Goal: Task Accomplishment & Management: Manage account settings

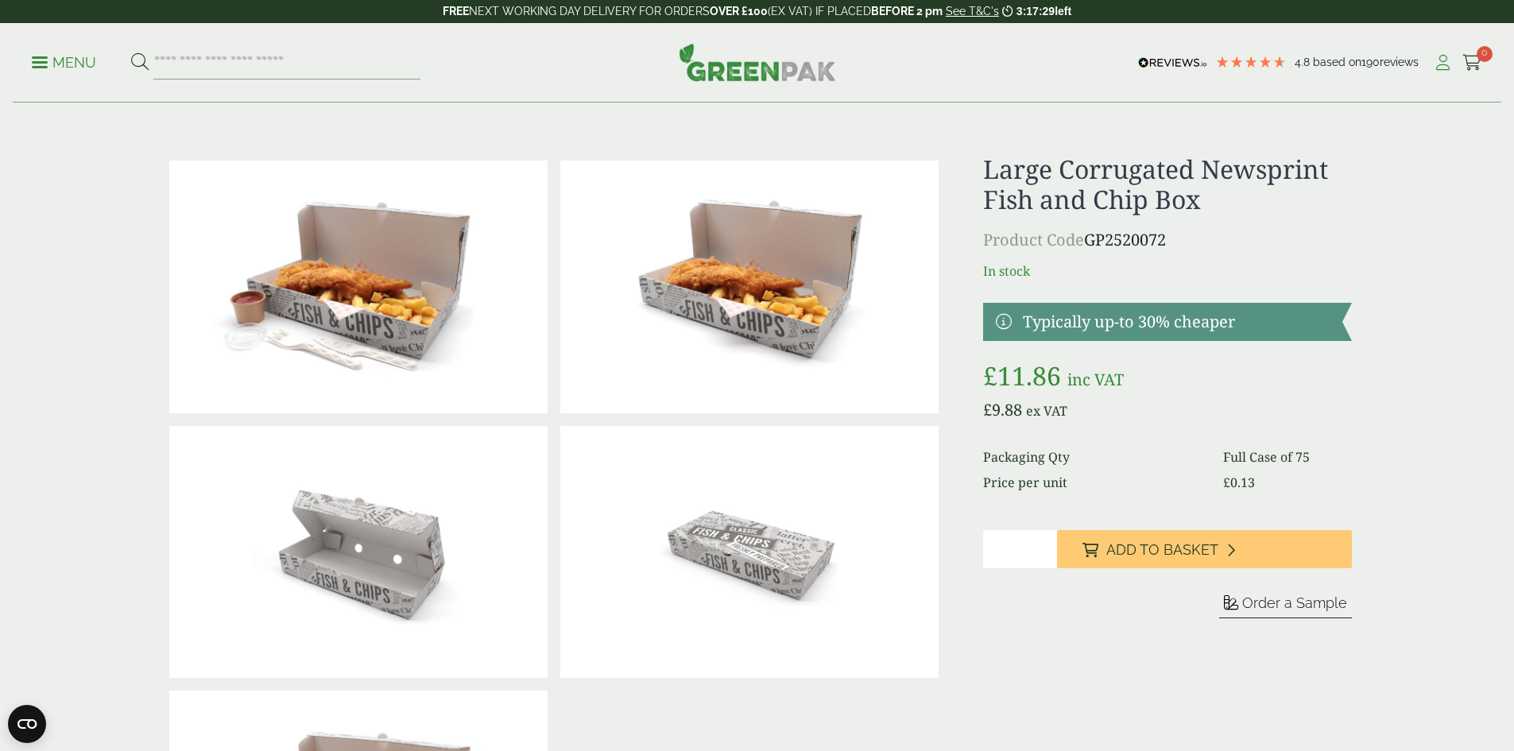
click at [1437, 68] on icon at bounding box center [1443, 63] width 20 height 16
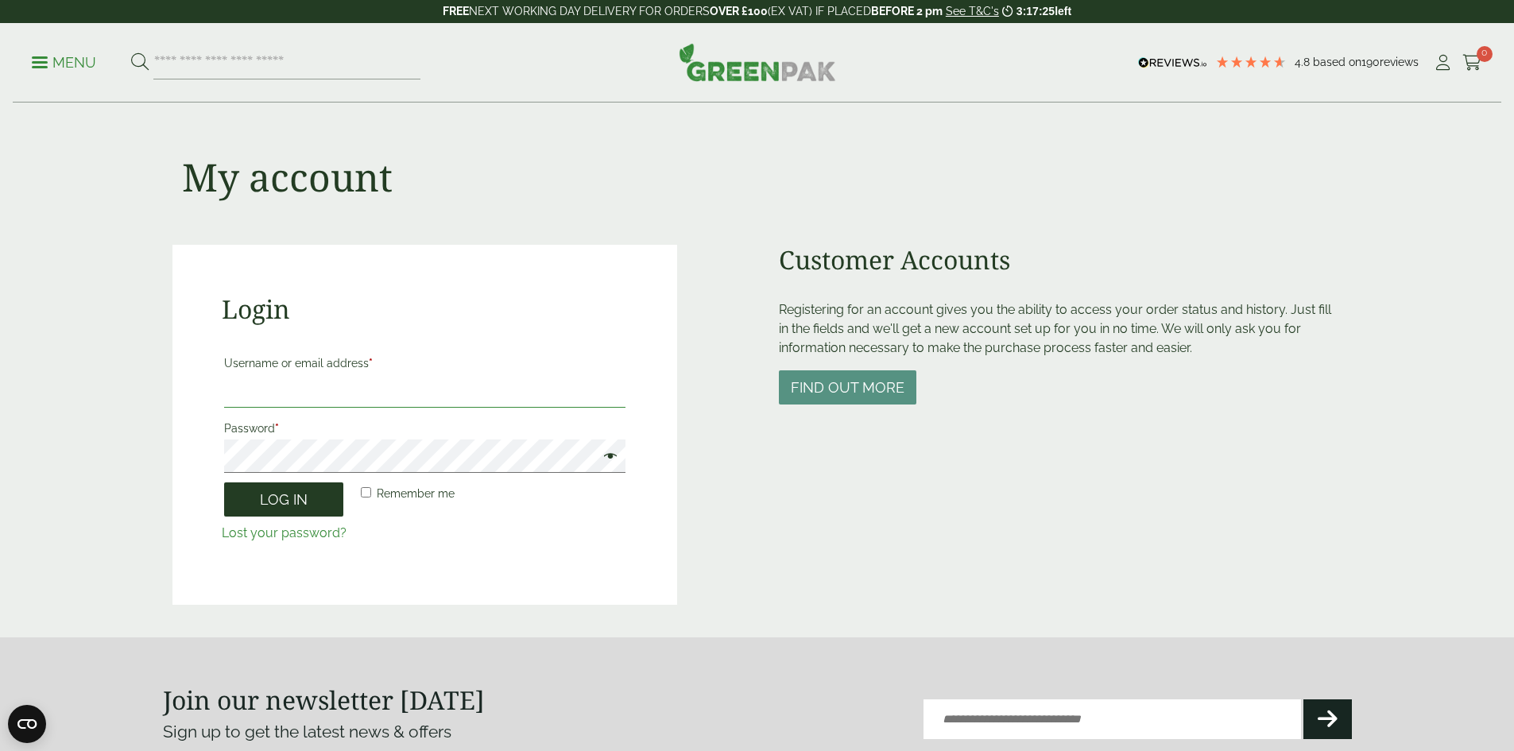
type input "**********"
click at [306, 504] on button "Log in" at bounding box center [283, 499] width 119 height 34
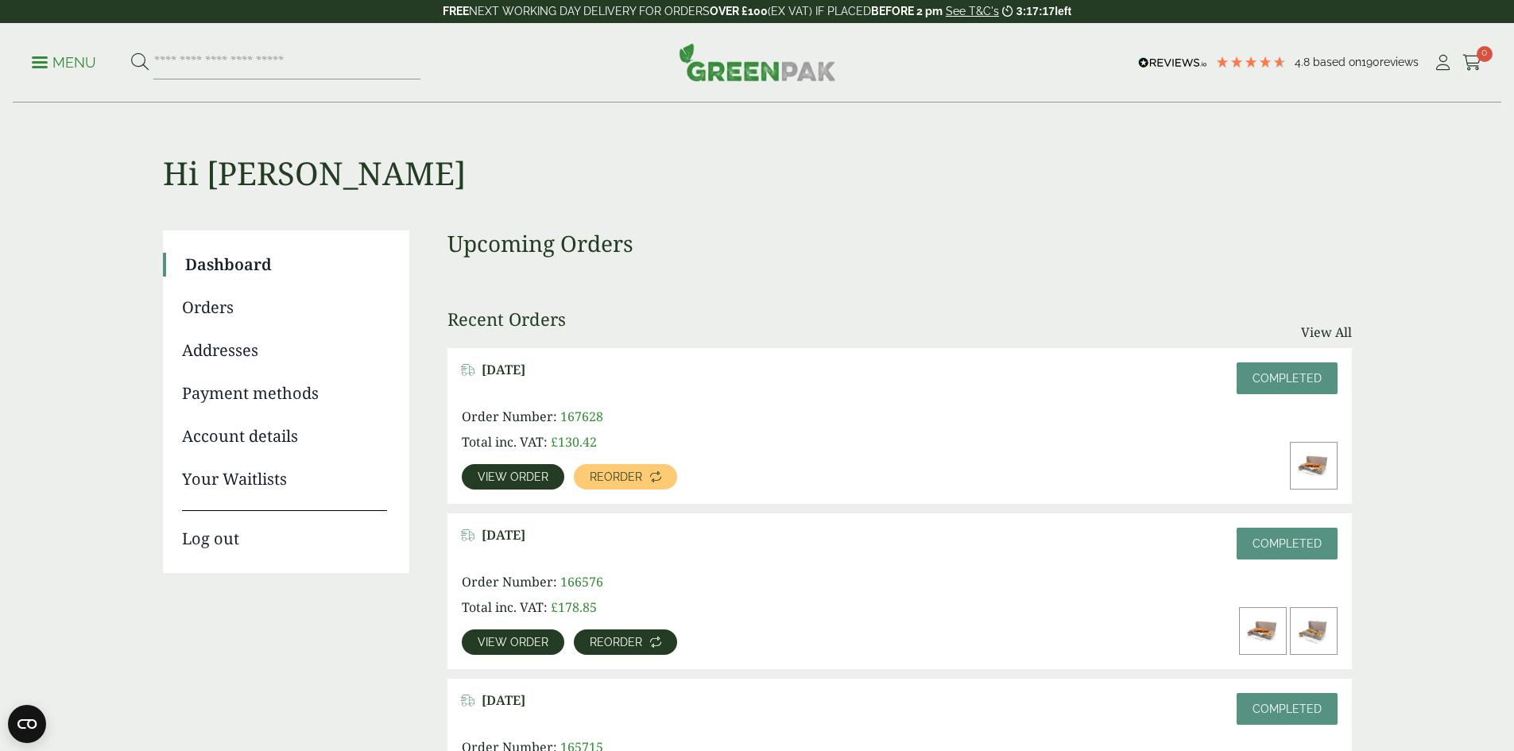
click at [677, 629] on link "Reorder" at bounding box center [625, 641] width 103 height 25
